Goal: Information Seeking & Learning: Check status

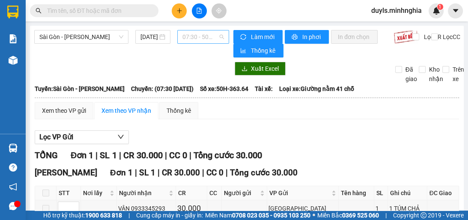
click at [209, 39] on span "07:30 - 50H-363.64" at bounding box center [203, 36] width 42 height 13
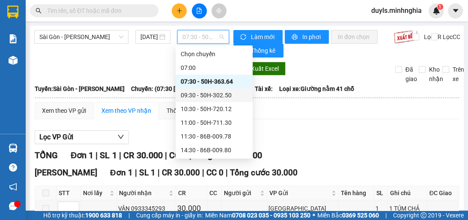
click at [217, 92] on div "09:30 - 50H-302.50" at bounding box center [214, 94] width 67 height 9
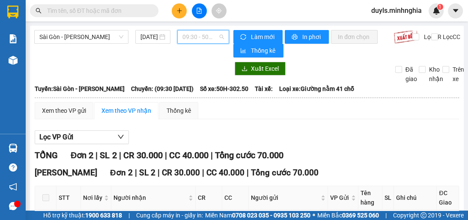
click at [222, 42] on div "09:30 - 50H-302.50" at bounding box center [203, 37] width 52 height 14
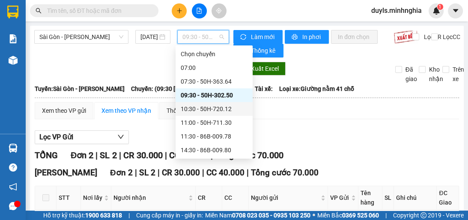
click at [225, 111] on div "10:30 - 50H-720.12" at bounding box center [214, 108] width 67 height 9
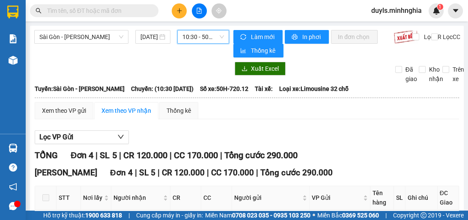
click at [217, 40] on span "10:30 - 50H-720.12" at bounding box center [203, 36] width 42 height 13
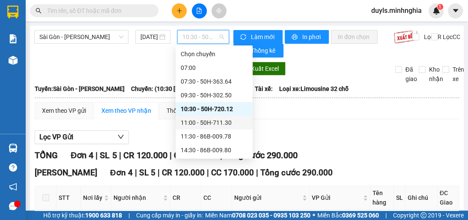
click at [238, 121] on div "11:00 - 50H-711.30" at bounding box center [214, 122] width 67 height 9
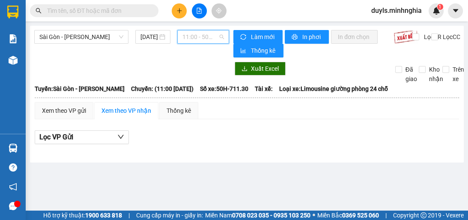
click at [194, 36] on span "11:00 - 50H-711.30" at bounding box center [203, 36] width 42 height 13
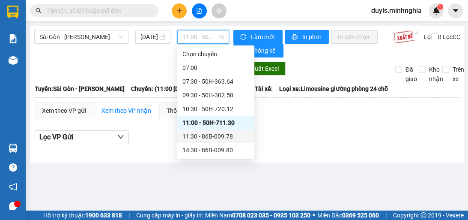
click at [221, 134] on div "11:30 - 86B-009.78" at bounding box center [215, 136] width 67 height 9
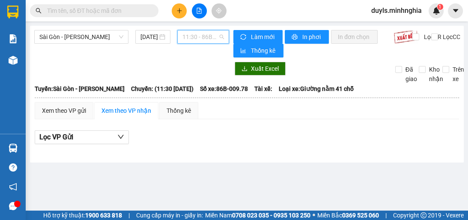
click at [216, 43] on span "11:30 - 86B-009.78" at bounding box center [203, 36] width 42 height 13
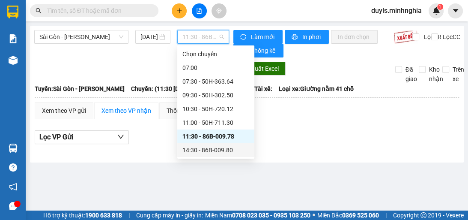
click at [228, 152] on div "14:30 - 86B-009.80" at bounding box center [215, 149] width 67 height 9
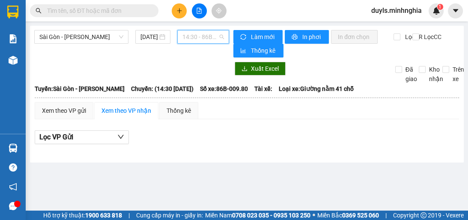
click at [215, 36] on span "14:30 - 86B-009.80" at bounding box center [203, 36] width 42 height 13
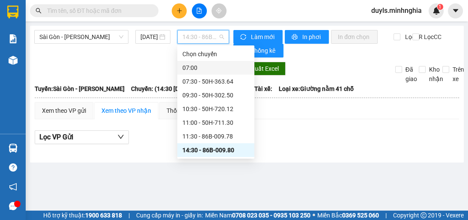
scroll to position [34, 0]
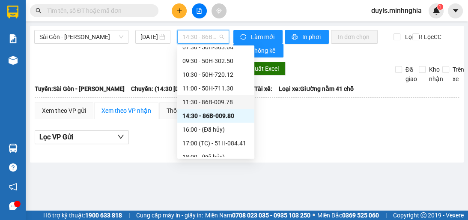
click at [290, 134] on div "Lọc VP Gửi" at bounding box center [247, 137] width 424 height 14
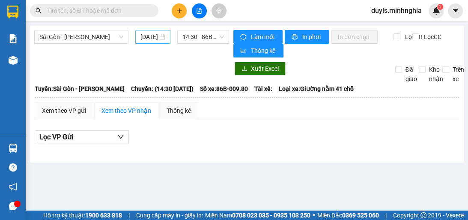
click at [144, 39] on input "[DATE]" at bounding box center [148, 36] width 17 height 9
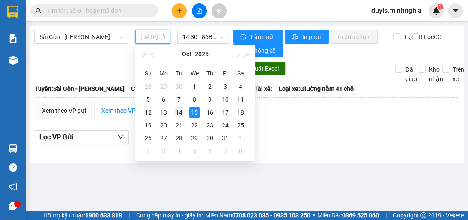
click at [180, 113] on div "14" at bounding box center [179, 112] width 10 height 10
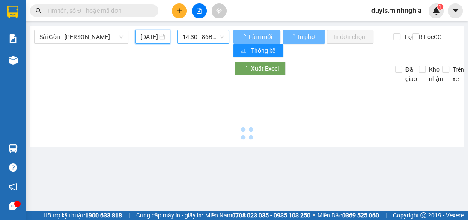
click at [203, 39] on span "14:30 - 86B-009.80" at bounding box center [203, 36] width 42 height 13
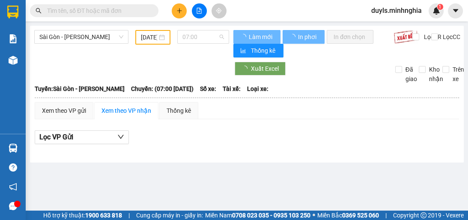
scroll to position [14, 0]
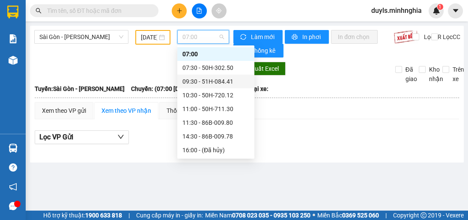
click at [219, 84] on div "09:30 - 51H-084.41" at bounding box center [215, 81] width 67 height 9
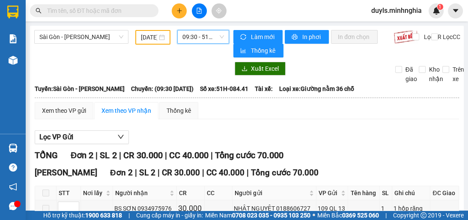
click at [219, 40] on span "09:30 - 51H-084.41" at bounding box center [203, 36] width 42 height 13
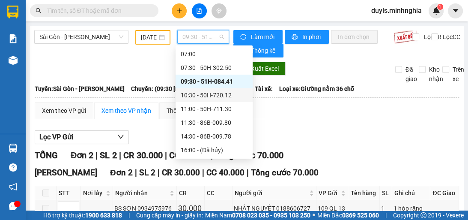
click at [224, 99] on div "10:30 - 50H-720.12" at bounding box center [214, 94] width 67 height 9
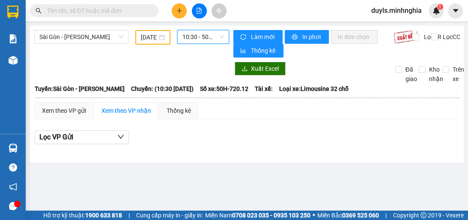
click at [206, 37] on span "10:30 - 50H-720.12" at bounding box center [203, 36] width 42 height 13
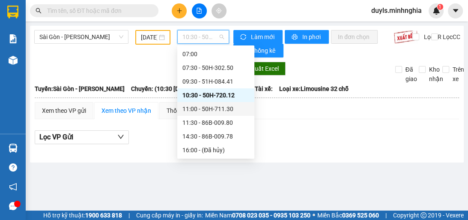
click at [230, 111] on div "11:00 - 50H-711.30" at bounding box center [215, 108] width 67 height 9
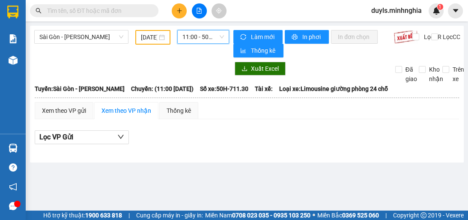
click at [208, 40] on span "11:00 - 50H-711.30" at bounding box center [203, 36] width 42 height 13
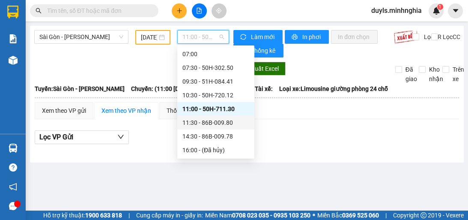
click at [215, 127] on div "11:30 - 86B-009.80" at bounding box center [215, 123] width 77 height 14
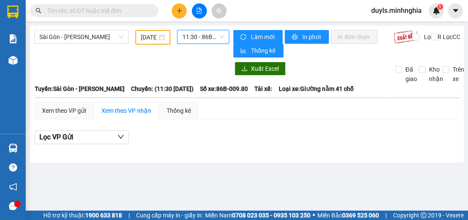
click at [194, 35] on span "11:30 - 86B-009.80" at bounding box center [203, 36] width 42 height 13
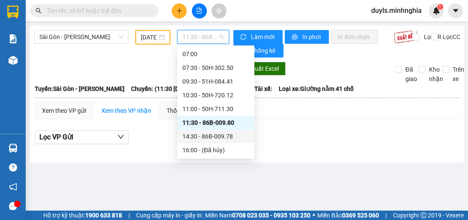
click at [236, 134] on div "14:30 - 86B-009.78" at bounding box center [215, 136] width 67 height 9
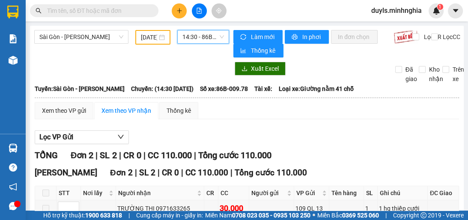
click at [206, 36] on span "14:30 - 86B-009.78" at bounding box center [203, 36] width 42 height 13
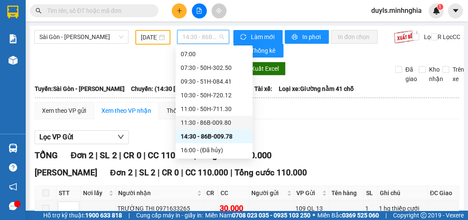
scroll to position [82, 0]
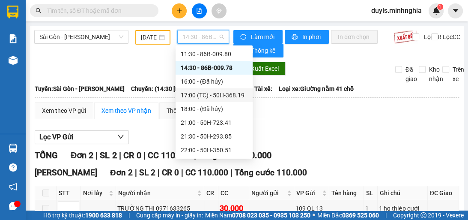
click at [243, 95] on div "17:00 (TC) - 50H-368.19" at bounding box center [214, 95] width 77 height 14
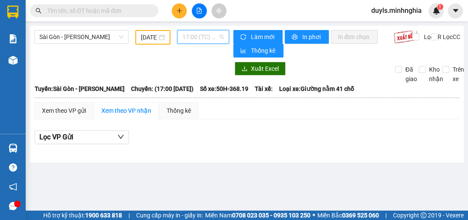
click at [216, 36] on span "17:00 (TC) - 50H-368.19" at bounding box center [203, 36] width 42 height 13
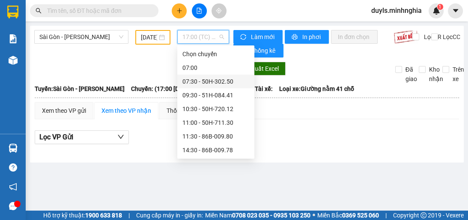
click at [229, 84] on div "07:30 - 50H-302.50" at bounding box center [215, 81] width 67 height 9
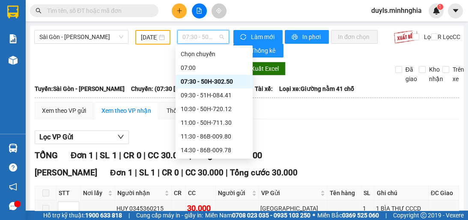
click at [206, 40] on span "07:30 - 50H-302.50" at bounding box center [203, 36] width 42 height 13
click at [206, 94] on div "09:30 - 51H-084.41" at bounding box center [214, 94] width 67 height 9
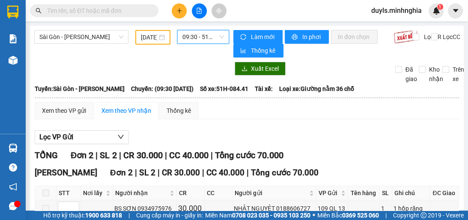
click at [205, 44] on div "Sài Gòn - Phan Rí [DATE] 09:30 09:30 - 51H-084.41" at bounding box center [131, 43] width 195 height 27
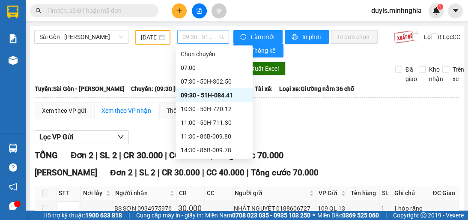
click at [207, 38] on span "09:30 - 51H-084.41" at bounding box center [203, 36] width 42 height 13
click at [243, 111] on div "10:30 - 50H-720.12" at bounding box center [214, 109] width 77 height 14
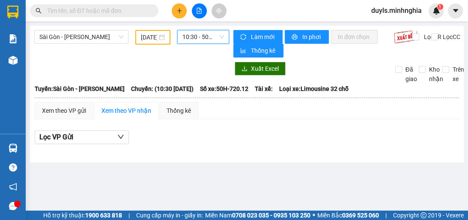
click at [210, 39] on span "10:30 - 50H-720.12" at bounding box center [203, 36] width 42 height 13
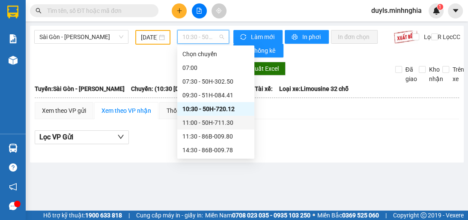
click at [223, 126] on div "11:00 - 50H-711.30" at bounding box center [215, 122] width 67 height 9
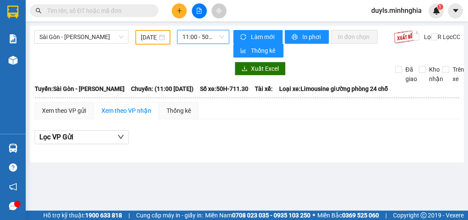
click at [193, 32] on span "11:00 - 50H-711.30" at bounding box center [203, 36] width 42 height 13
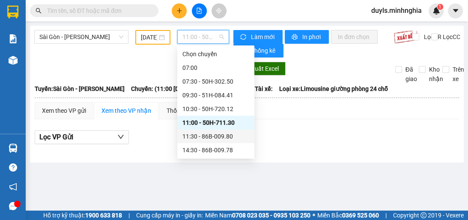
click at [197, 135] on div "11:30 - 86B-009.80" at bounding box center [215, 136] width 67 height 9
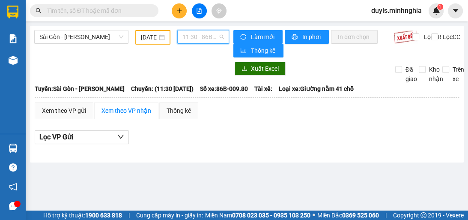
click at [190, 35] on span "11:30 - 86B-009.80" at bounding box center [203, 36] width 42 height 13
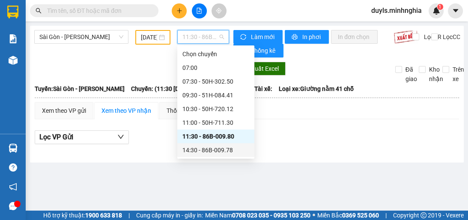
click at [213, 152] on div "14:30 - 86B-009.78" at bounding box center [215, 149] width 67 height 9
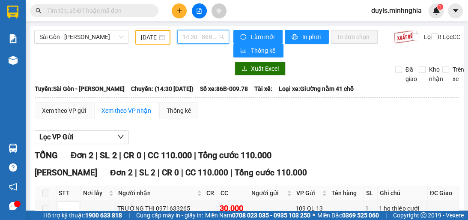
click at [205, 33] on span "14:30 - 86B-009.78" at bounding box center [203, 36] width 42 height 13
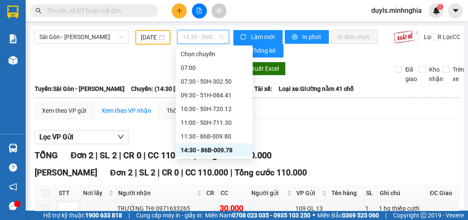
scroll to position [34, 0]
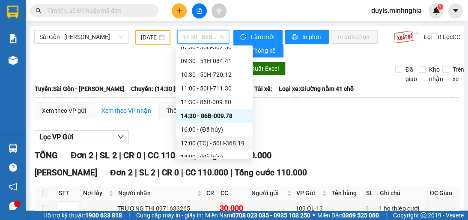
click at [227, 140] on div "17:00 (TC) - 50H-368.19" at bounding box center [214, 142] width 67 height 9
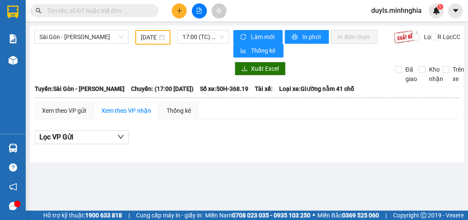
click at [244, 131] on div "Lọc VP Gửi" at bounding box center [247, 137] width 424 height 14
click at [204, 39] on span "17:00 (TC) - 50H-368.19" at bounding box center [203, 36] width 42 height 13
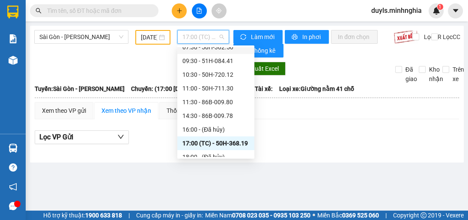
click at [147, 30] on div "[DATE]" at bounding box center [152, 37] width 35 height 15
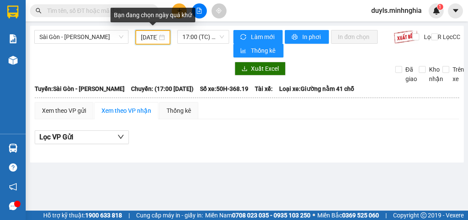
scroll to position [0, 14]
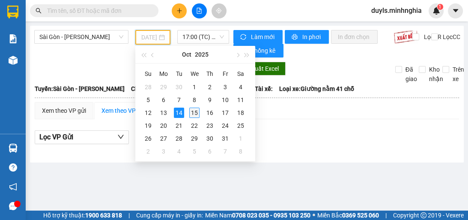
click at [194, 112] on div "15" at bounding box center [194, 113] width 10 height 10
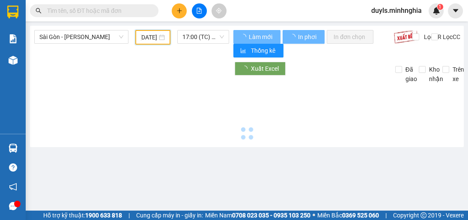
type input "[DATE]"
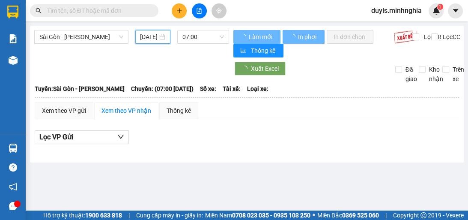
scroll to position [0, 13]
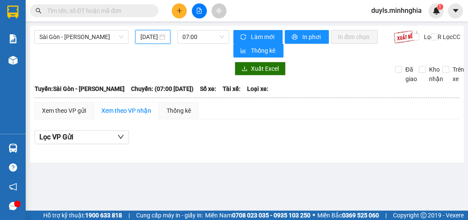
click at [284, 116] on div "Xem theo VP gửi Xem theo VP nhận Thống kê" at bounding box center [247, 110] width 424 height 17
click at [203, 40] on span "07:00" at bounding box center [203, 36] width 42 height 13
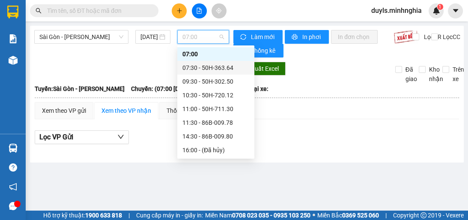
click at [231, 69] on div "07:30 - 50H-363.64" at bounding box center [215, 67] width 67 height 9
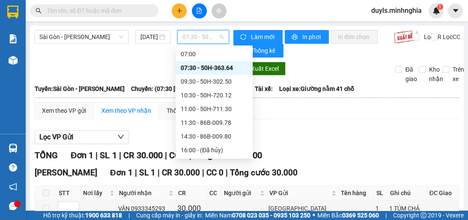
click at [214, 31] on span "07:30 - 50H-363.64" at bounding box center [203, 36] width 42 height 13
click at [236, 82] on div "09:30 - 50H-302.50" at bounding box center [214, 81] width 67 height 9
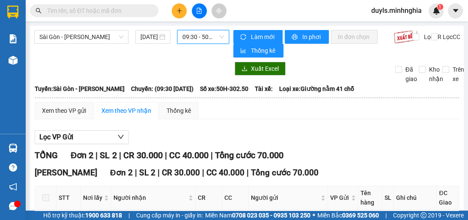
click at [191, 36] on span "09:30 - 50H-302.50" at bounding box center [203, 36] width 42 height 13
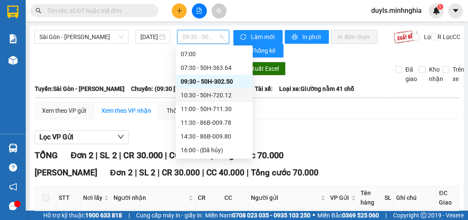
click at [216, 101] on div "10:30 - 50H-720.12" at bounding box center [214, 95] width 77 height 14
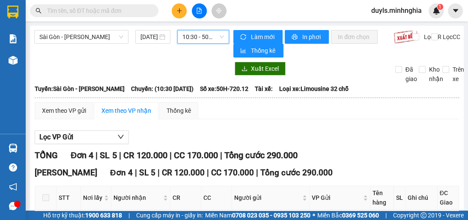
click at [204, 39] on span "10:30 - 50H-720.12" at bounding box center [203, 36] width 42 height 13
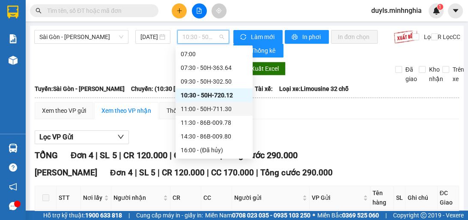
click at [230, 114] on div "11:00 - 50H-711.30" at bounding box center [214, 109] width 77 height 14
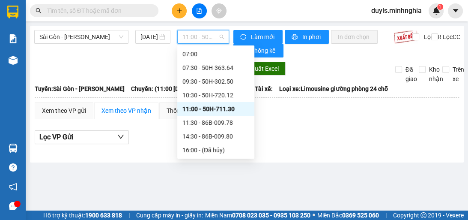
click at [201, 38] on span "11:00 - 50H-711.30" at bounding box center [203, 36] width 42 height 13
click at [226, 125] on div "11:30 - 86B-009.78" at bounding box center [215, 122] width 67 height 9
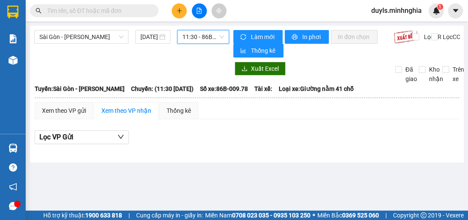
click at [207, 39] on span "11:30 - 86B-009.78" at bounding box center [203, 36] width 42 height 13
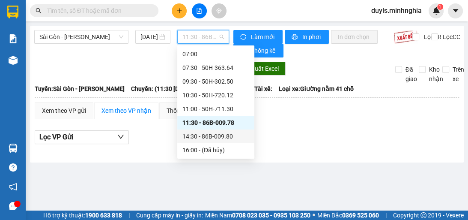
click at [222, 140] on div "14:30 - 86B-009.80" at bounding box center [215, 136] width 67 height 9
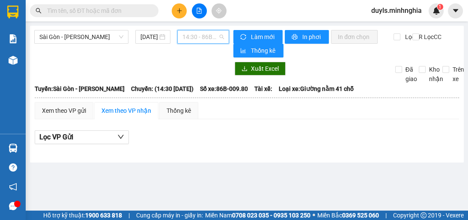
click at [200, 35] on span "14:30 - 86B-009.80" at bounding box center [203, 36] width 42 height 13
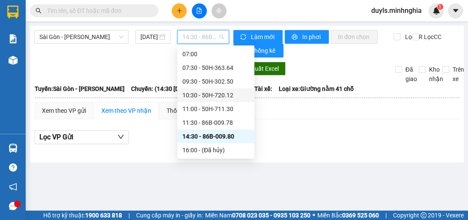
click at [240, 96] on div "10:30 - 50H-720.12" at bounding box center [215, 94] width 67 height 9
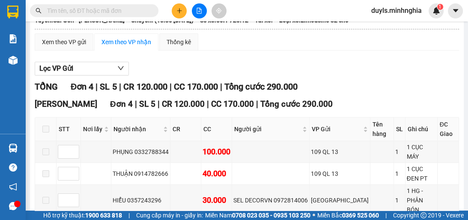
scroll to position [99, 0]
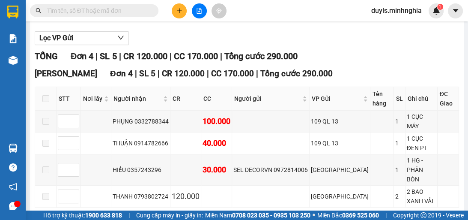
click at [335, 70] on div "[PERSON_NAME][GEOGRAPHIC_DATA] 4 | SL 5 | CR 120.000 | CC 170.000 | Tổng cước 2…" at bounding box center [247, 73] width 424 height 13
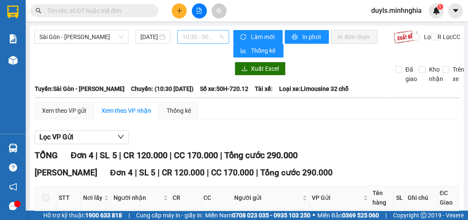
click at [182, 36] on span "10:30 - 50H-720.12" at bounding box center [203, 36] width 42 height 13
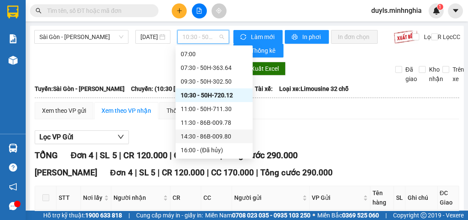
click at [218, 135] on div "14:30 - 86B-009.80" at bounding box center [214, 136] width 67 height 9
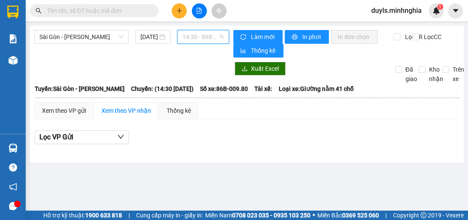
click at [212, 39] on span "14:30 - 86B-009.80" at bounding box center [203, 36] width 42 height 13
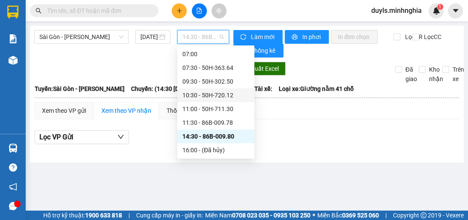
click at [232, 94] on div "10:30 - 50H-720.12" at bounding box center [215, 94] width 67 height 9
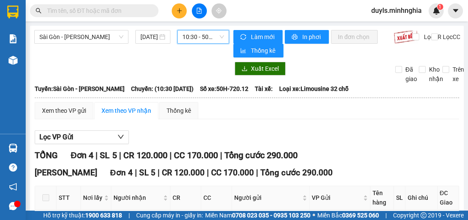
scroll to position [99, 0]
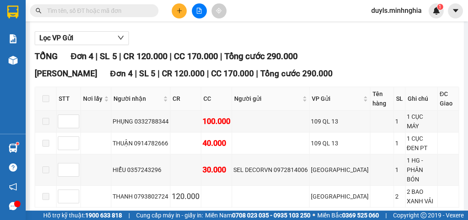
click at [385, 63] on div "TỔNG Đơn 4 | SL 5 | CR 120.000 | CC 170.000 | Tổng cước 290.000" at bounding box center [247, 56] width 424 height 13
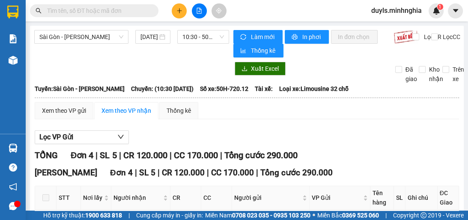
scroll to position [99, 0]
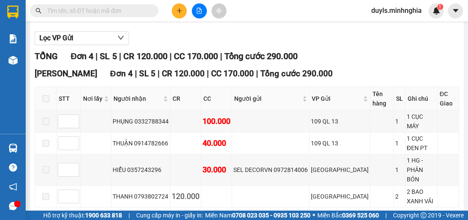
click at [352, 60] on div "TỔNG Đơn 4 | SL 5 | CR 120.000 | CC 170.000 | Tổng cước 290.000" at bounding box center [247, 56] width 424 height 13
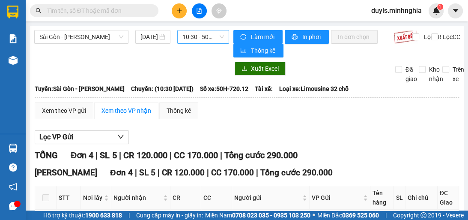
click at [212, 40] on span "10:30 - 50H-720.12" at bounding box center [203, 36] width 42 height 13
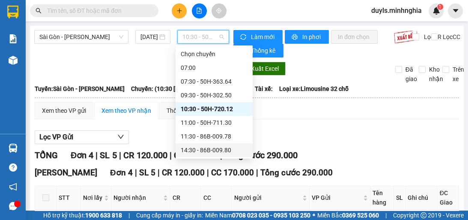
click at [227, 147] on div "14:30 - 86B-009.80" at bounding box center [214, 149] width 67 height 9
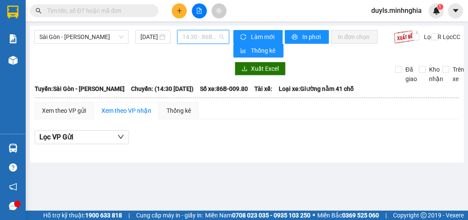
click at [198, 39] on span "14:30 - 86B-009.80" at bounding box center [203, 36] width 42 height 13
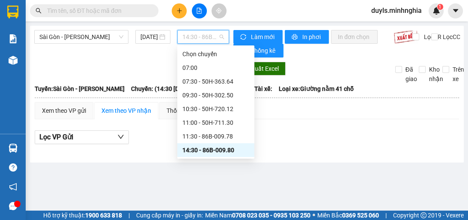
scroll to position [82, 0]
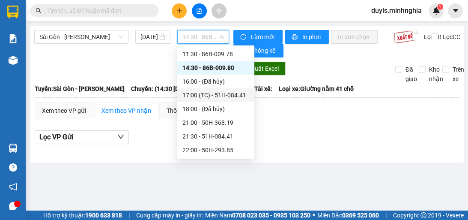
click at [221, 94] on div "17:00 (TC) - 51H-084.41" at bounding box center [215, 94] width 67 height 9
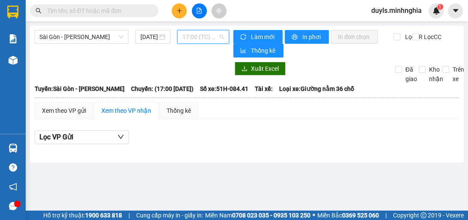
click at [212, 34] on span "17:00 (TC) - 51H-084.41" at bounding box center [203, 36] width 42 height 13
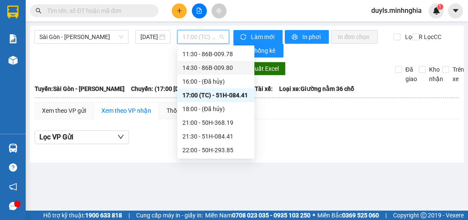
click at [232, 65] on div "14:30 - 86B-009.80" at bounding box center [215, 67] width 67 height 9
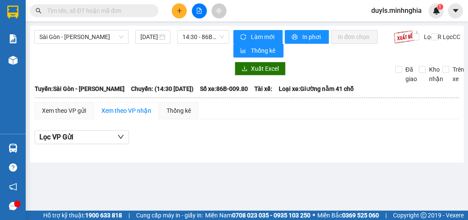
click at [231, 64] on div "Xuất Excel" at bounding box center [344, 69] width 230 height 14
click at [327, 56] on div "Làm mới In phơi In đơn chọn Thống kê" at bounding box center [313, 43] width 160 height 27
click at [325, 55] on div "Làm mới In phơi In đơn chọn Thống kê" at bounding box center [313, 43] width 160 height 27
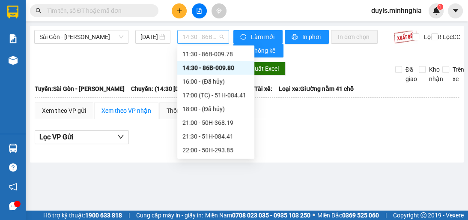
click at [189, 36] on span "14:30 - 86B-009.80" at bounding box center [203, 36] width 42 height 13
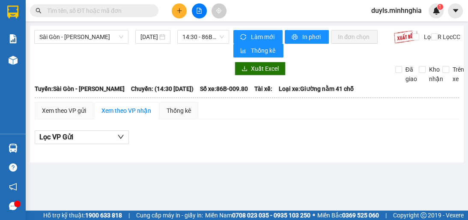
drag, startPoint x: 289, startPoint y: 120, endPoint x: 296, endPoint y: 116, distance: 8.2
click at [290, 119] on div "Xem theo VP gửi Xem theo VP nhận Thống kê Lọc VP Gửi" at bounding box center [247, 127] width 424 height 51
click at [185, 36] on span "14:30 - 86B-009.80" at bounding box center [203, 36] width 42 height 13
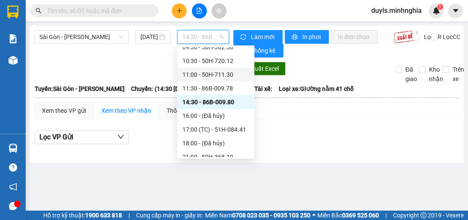
scroll to position [14, 0]
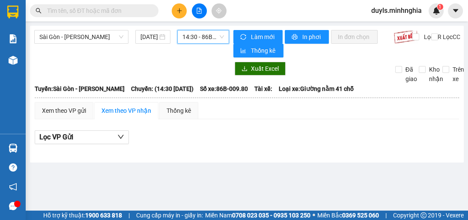
click at [203, 33] on span "14:30 - 86B-009.80" at bounding box center [203, 36] width 42 height 13
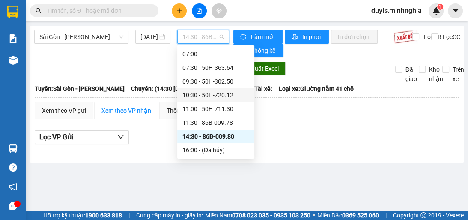
click at [239, 96] on div "10:30 - 50H-720.12" at bounding box center [215, 94] width 67 height 9
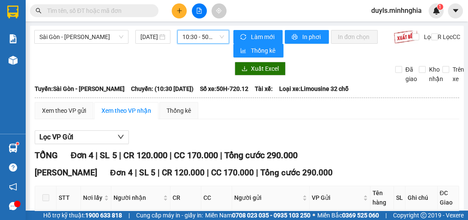
click at [186, 38] on span "10:30 - 50H-720.12" at bounding box center [203, 36] width 42 height 13
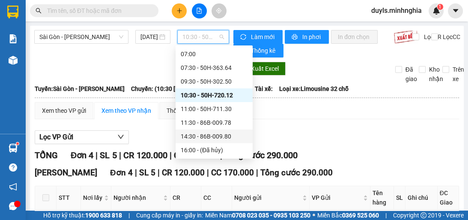
click at [230, 134] on div "14:30 - 86B-009.80" at bounding box center [214, 136] width 67 height 9
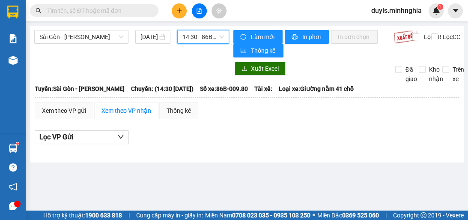
click at [291, 140] on div "Lọc VP Gửi" at bounding box center [247, 137] width 424 height 14
